Goal: Task Accomplishment & Management: Use online tool/utility

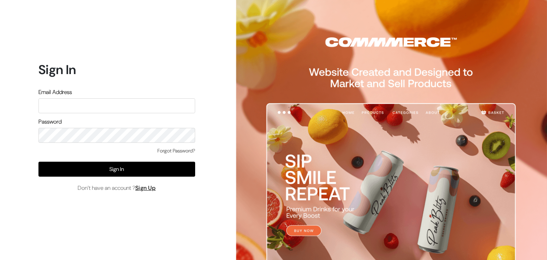
type input "[EMAIL_ADDRESS][DOMAIN_NAME]"
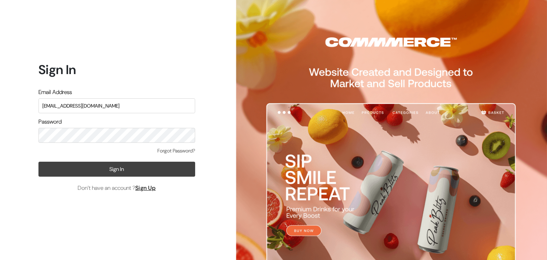
click at [62, 177] on div "Forgot Password? Sign In Don’t have an account ? Sign Up" at bounding box center [116, 169] width 157 height 45
click at [66, 171] on button "Sign In" at bounding box center [116, 169] width 157 height 15
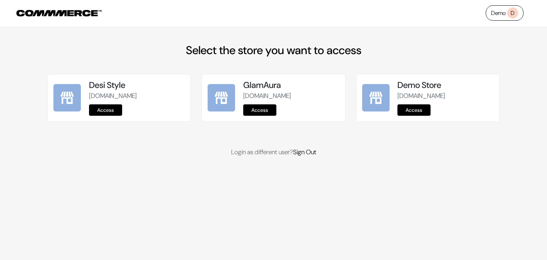
click at [422, 116] on link "Access" at bounding box center [413, 109] width 33 height 11
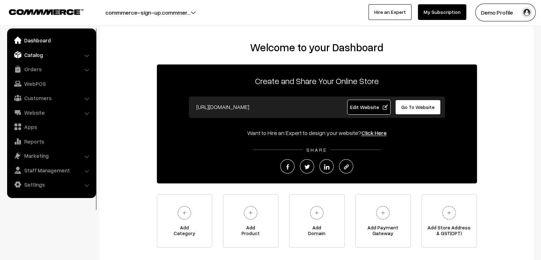
click at [44, 57] on link "Catalog" at bounding box center [51, 54] width 85 height 13
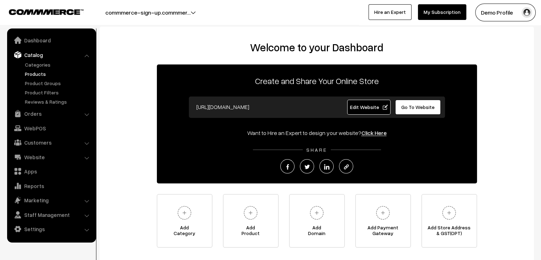
click at [36, 74] on link "Products" at bounding box center [58, 73] width 70 height 7
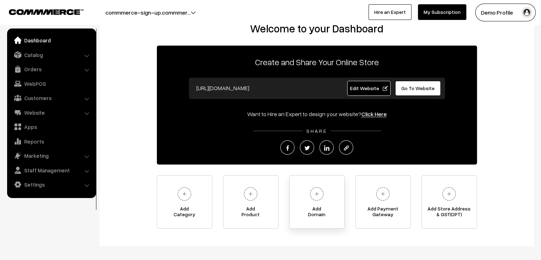
scroll to position [36, 0]
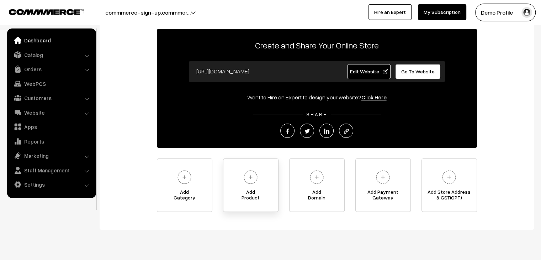
click at [253, 181] on img at bounding box center [251, 177] width 20 height 20
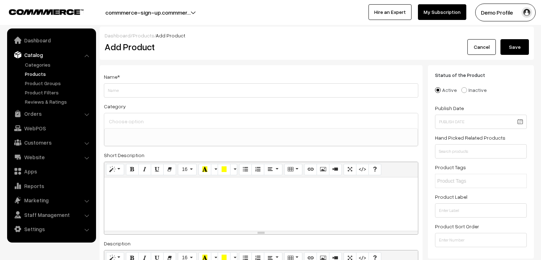
select select
click at [136, 92] on input "Weight" at bounding box center [261, 90] width 315 height 14
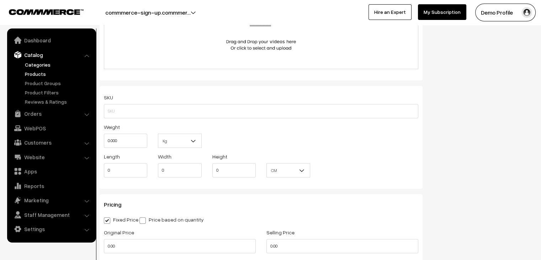
scroll to position [498, 0]
click at [46, 40] on link "Dashboard" at bounding box center [51, 40] width 85 height 13
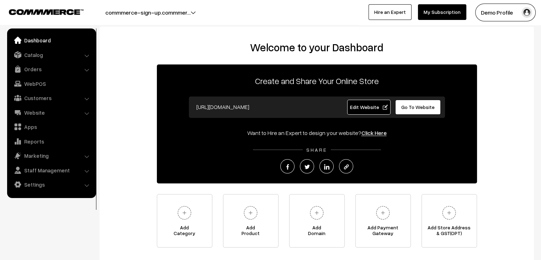
click at [371, 108] on span "Edit Website" at bounding box center [369, 107] width 38 height 6
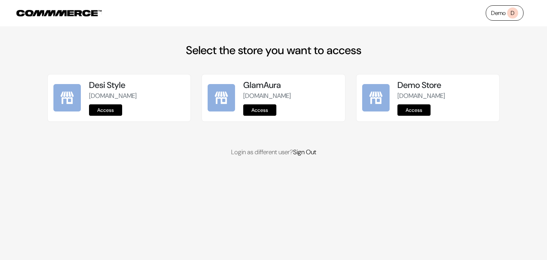
click at [407, 113] on div "Demo Store [DOMAIN_NAME] Access" at bounding box center [445, 98] width 96 height 36
click at [408, 116] on link "Access" at bounding box center [413, 109] width 33 height 11
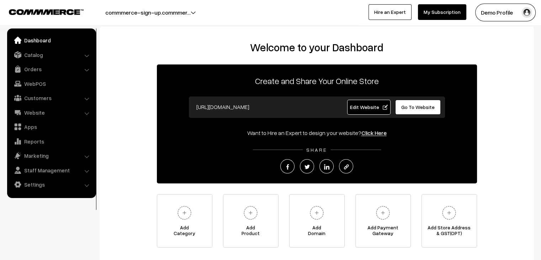
click at [405, 99] on div "[URL][DOMAIN_NAME] Edit Website Go To Website" at bounding box center [317, 106] width 256 height 21
click at [408, 104] on span "Go To Website" at bounding box center [417, 107] width 33 height 6
